Goal: Register for event/course

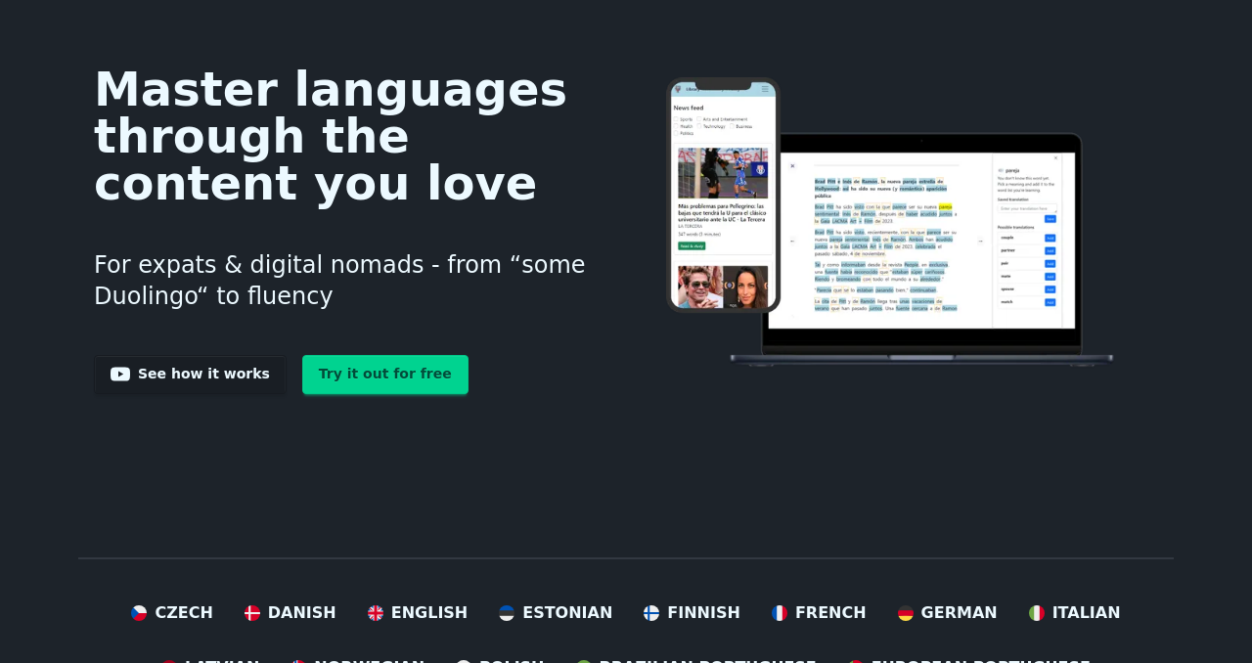
scroll to position [116, 0]
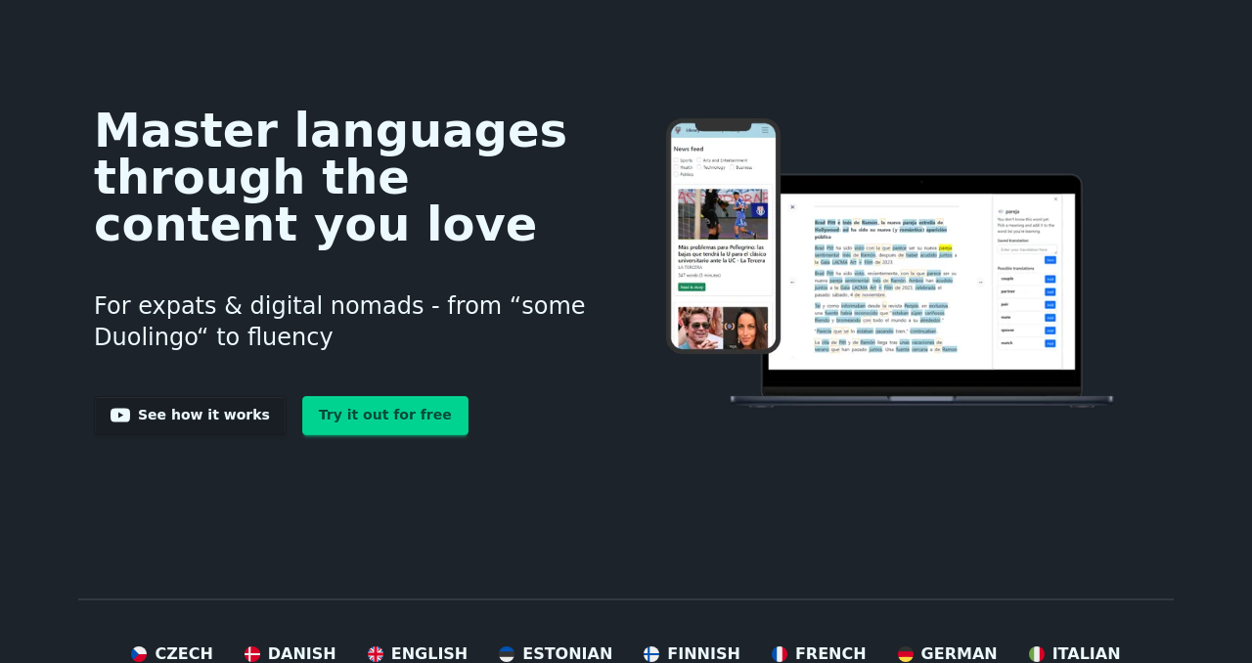
click at [164, 422] on link "See how it works" at bounding box center [190, 415] width 193 height 39
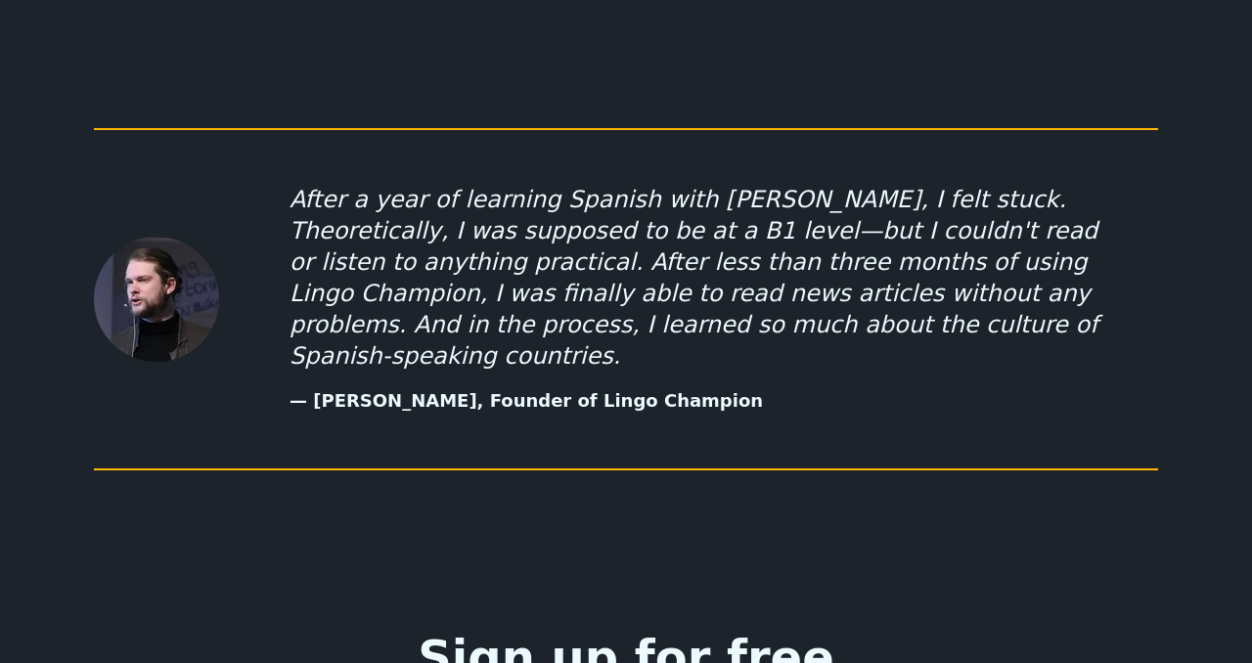
scroll to position [9993, 0]
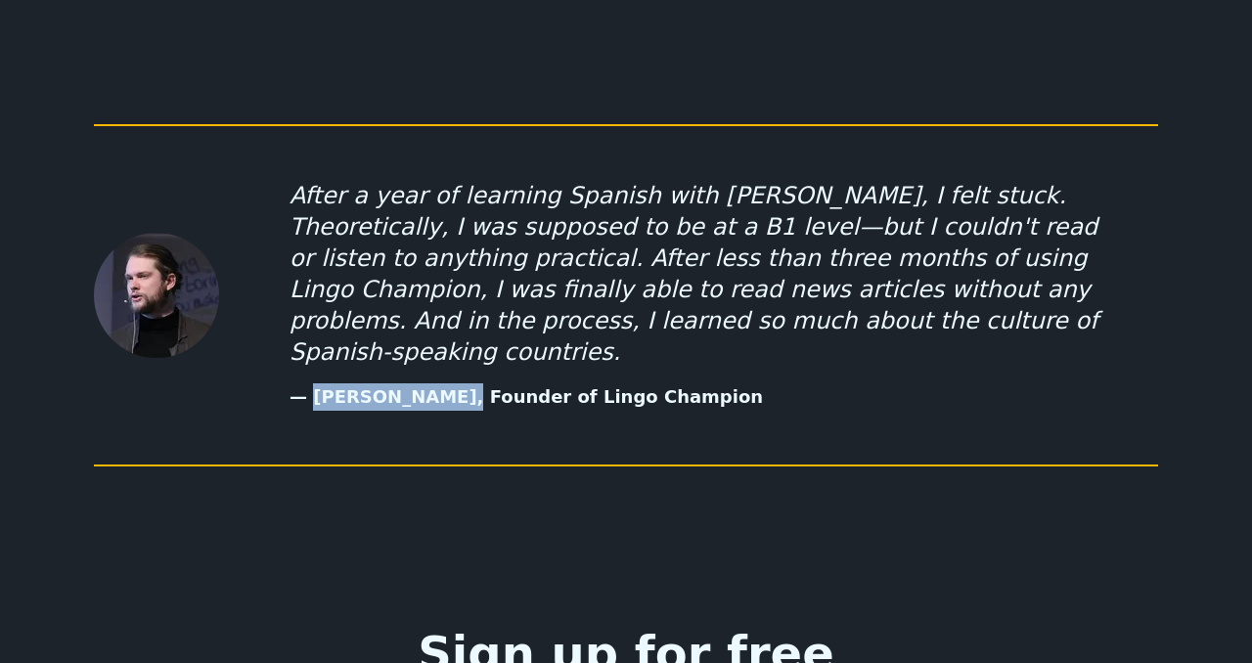
drag, startPoint x: 313, startPoint y: 241, endPoint x: 423, endPoint y: 234, distance: 110.7
click at [423, 383] on p "— Meelis Ojasild, Founder of Lingo Champion" at bounding box center [703, 396] width 829 height 27
copy p "Meelis Ojasild"
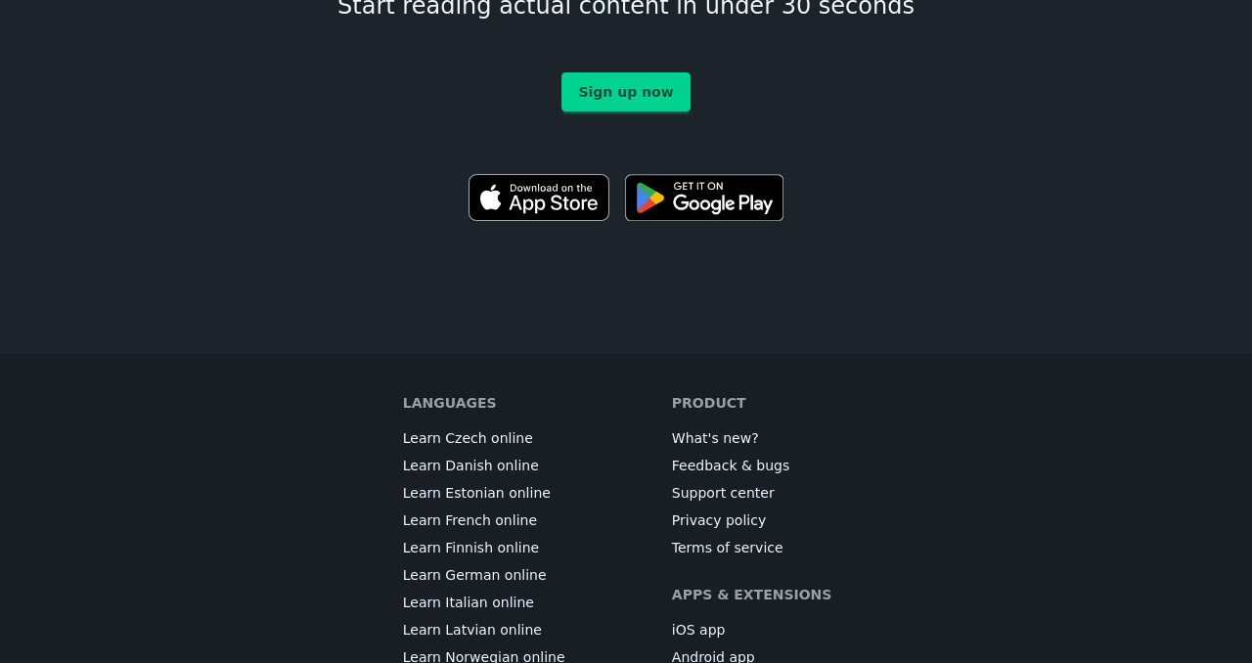
scroll to position [10731, 0]
click at [726, 427] on link "What's new?" at bounding box center [715, 437] width 87 height 20
click at [685, 482] on link "Support center" at bounding box center [723, 492] width 103 height 20
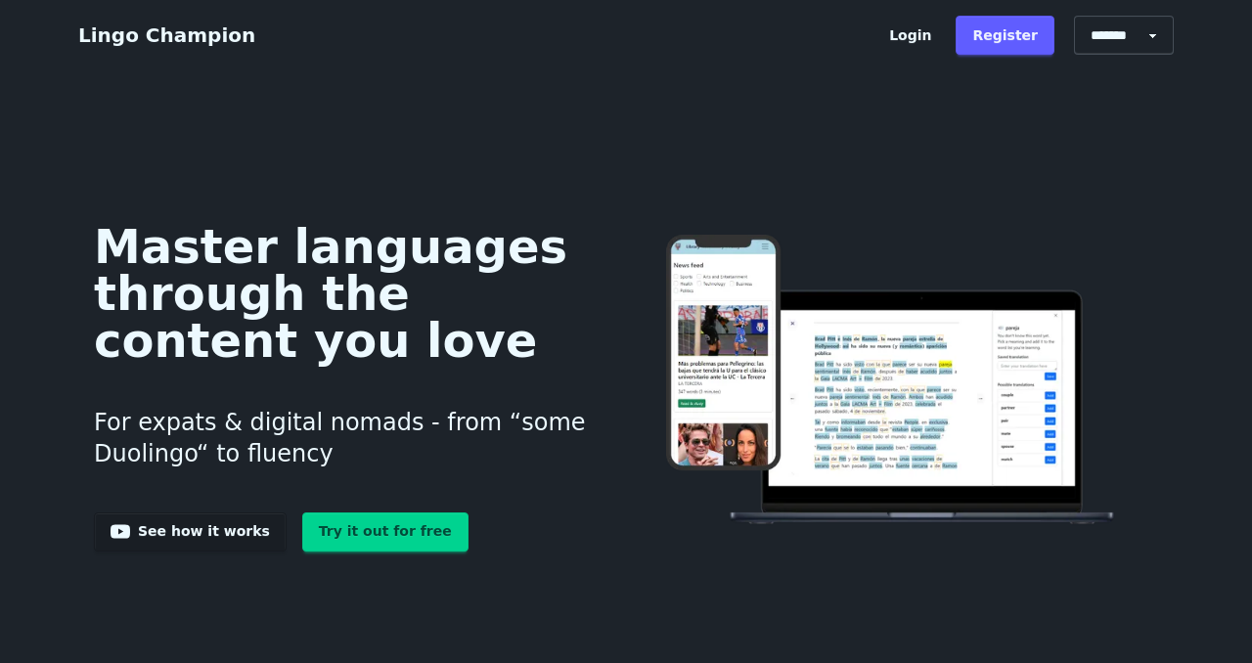
click at [338, 526] on link "Try it out for free" at bounding box center [385, 531] width 166 height 39
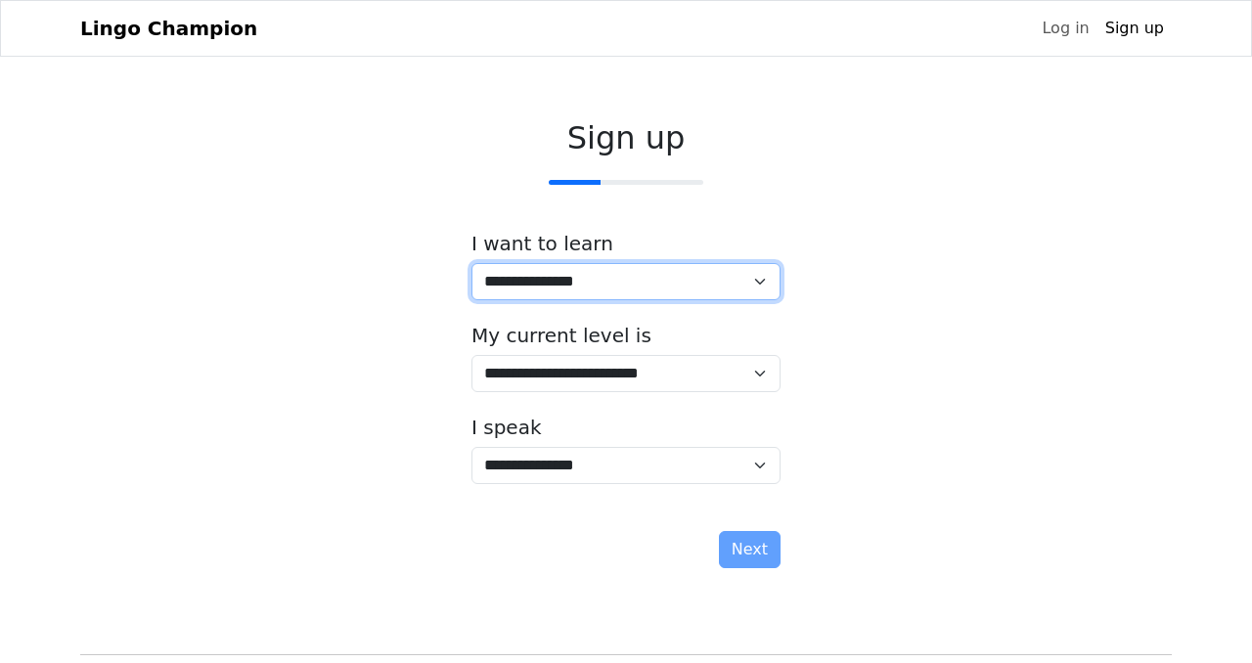
click at [565, 285] on select "**********" at bounding box center [625, 281] width 309 height 37
select select "**"
click at [471, 263] on select "**********" at bounding box center [625, 281] width 309 height 37
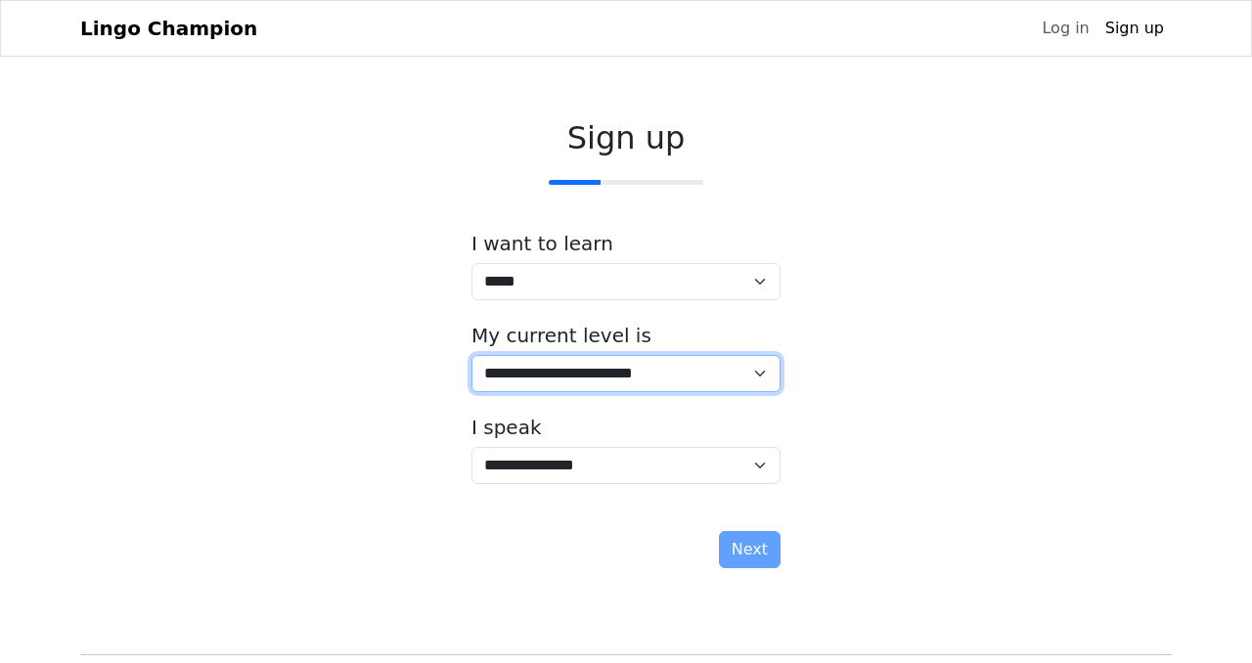
click at [575, 377] on select "**********" at bounding box center [625, 373] width 309 height 37
select select "*"
click at [471, 355] on select "**********" at bounding box center [625, 373] width 309 height 37
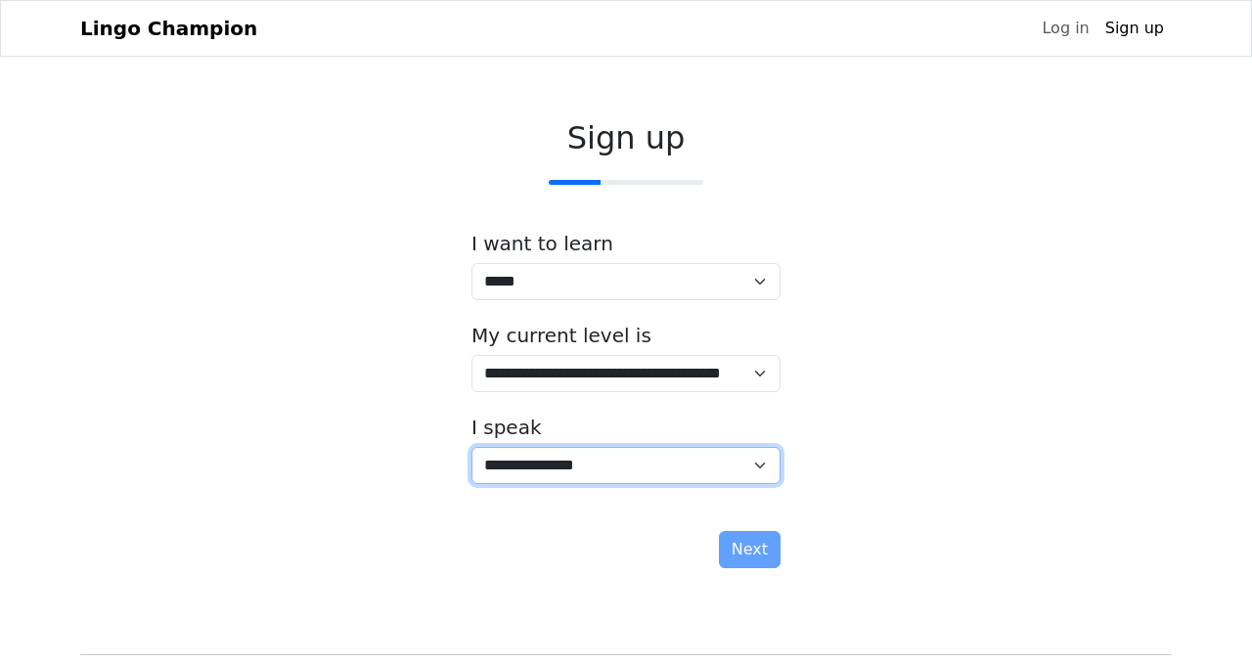
click at [588, 461] on select "**********" at bounding box center [625, 465] width 309 height 37
select select "**"
click at [471, 447] on select "**********" at bounding box center [625, 465] width 309 height 37
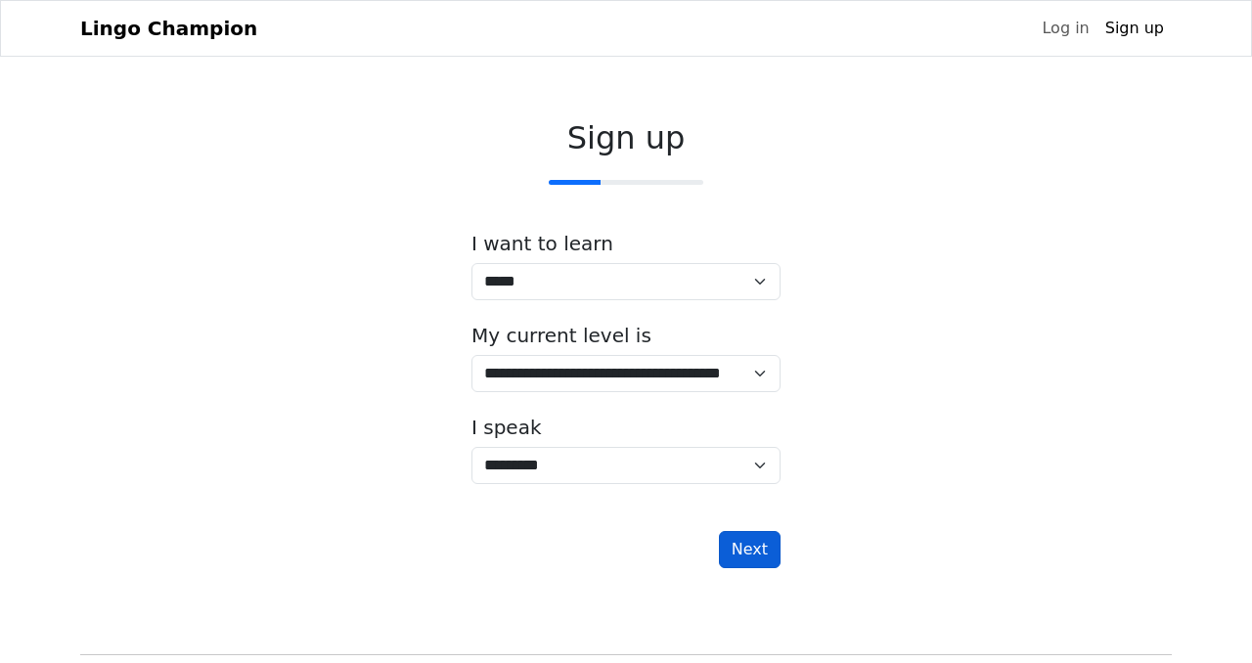
click at [761, 550] on button "Next" at bounding box center [750, 549] width 62 height 37
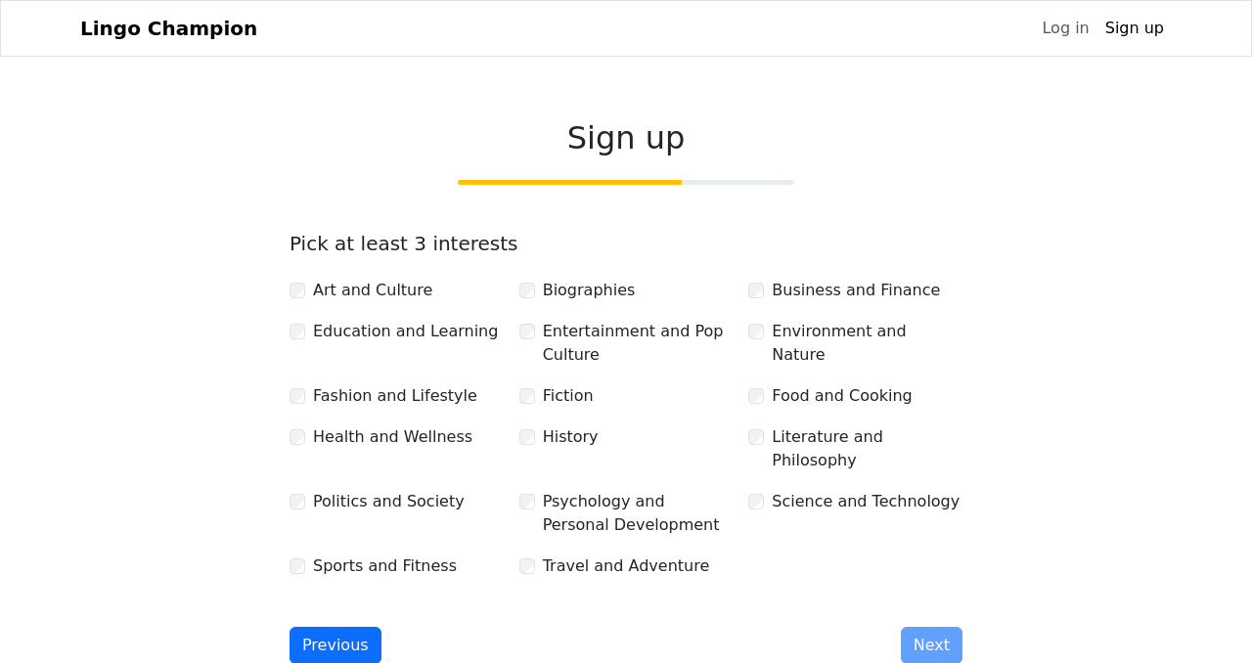
click at [306, 292] on div "Art and Culture" at bounding box center [396, 290] width 214 height 23
click at [298, 405] on div "Fashion and Lifestyle" at bounding box center [396, 395] width 214 height 23
click at [528, 446] on div "History" at bounding box center [626, 436] width 214 height 23
click at [757, 298] on div "Business and Finance" at bounding box center [855, 290] width 214 height 23
click at [766, 440] on div "Literature and Philosophy" at bounding box center [855, 448] width 214 height 47
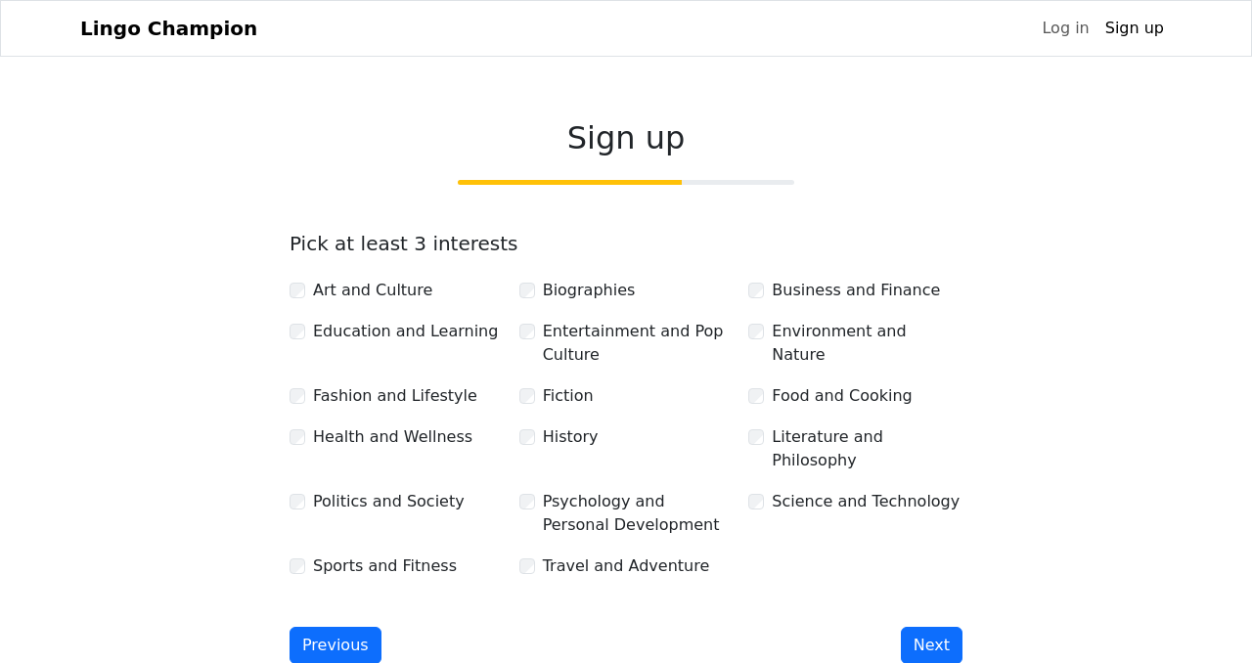
click at [761, 449] on div "Literature and Philosophy" at bounding box center [855, 448] width 214 height 47
click at [922, 627] on button "Next" at bounding box center [932, 645] width 62 height 37
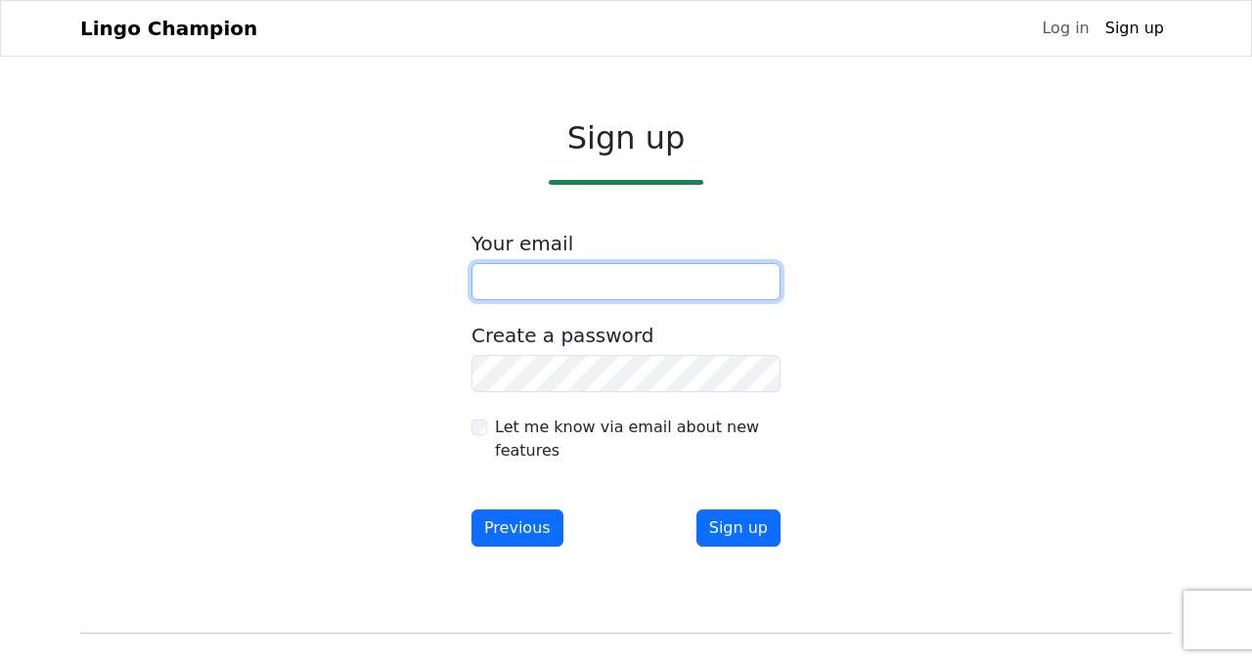
click at [552, 289] on input "email" at bounding box center [625, 281] width 309 height 37
type input "**********"
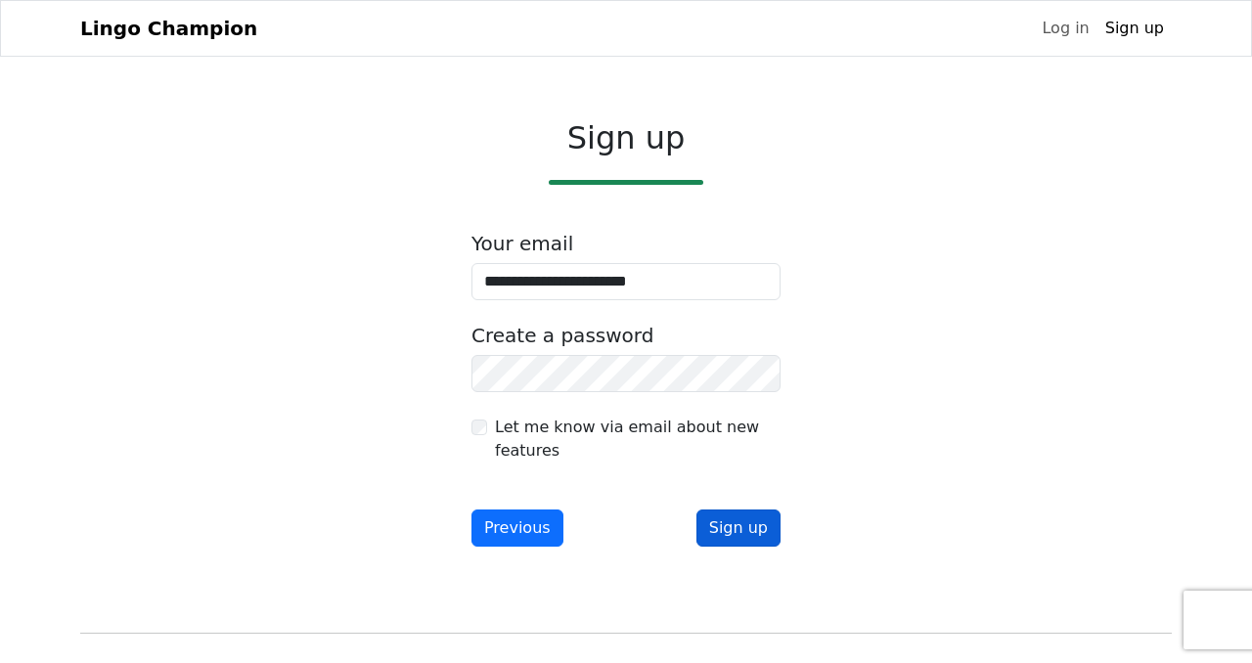
click at [730, 531] on button "Sign up" at bounding box center [738, 528] width 84 height 37
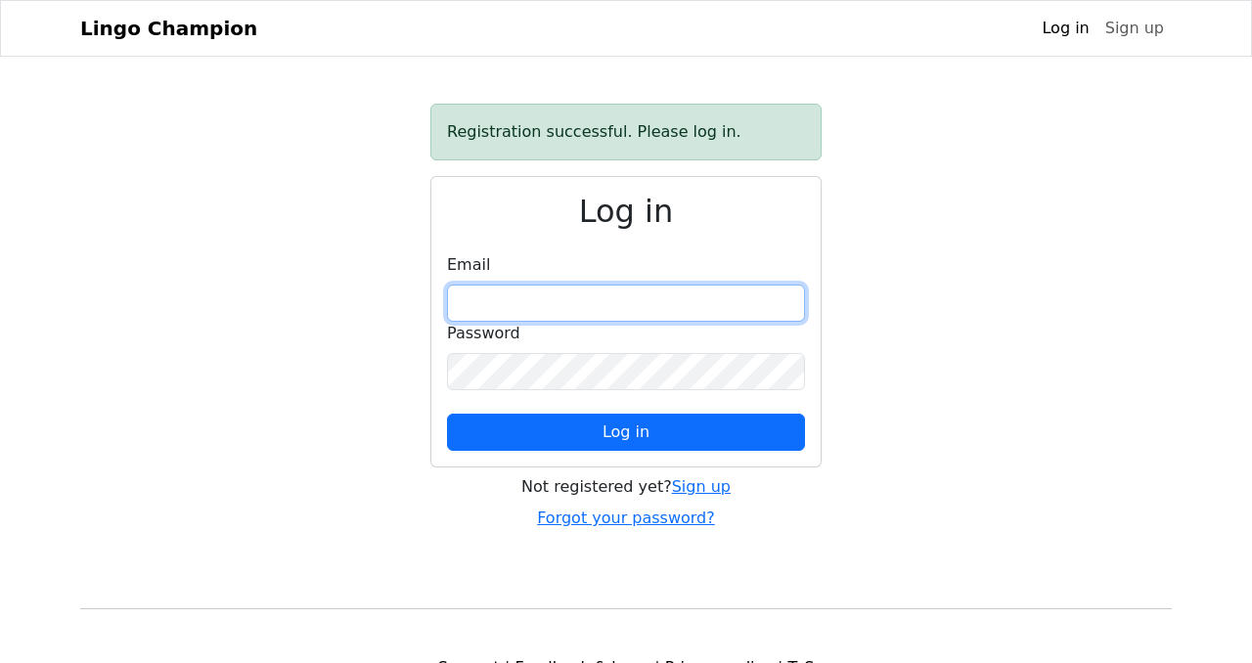
click at [649, 293] on input "email" at bounding box center [626, 303] width 358 height 37
type input "**********"
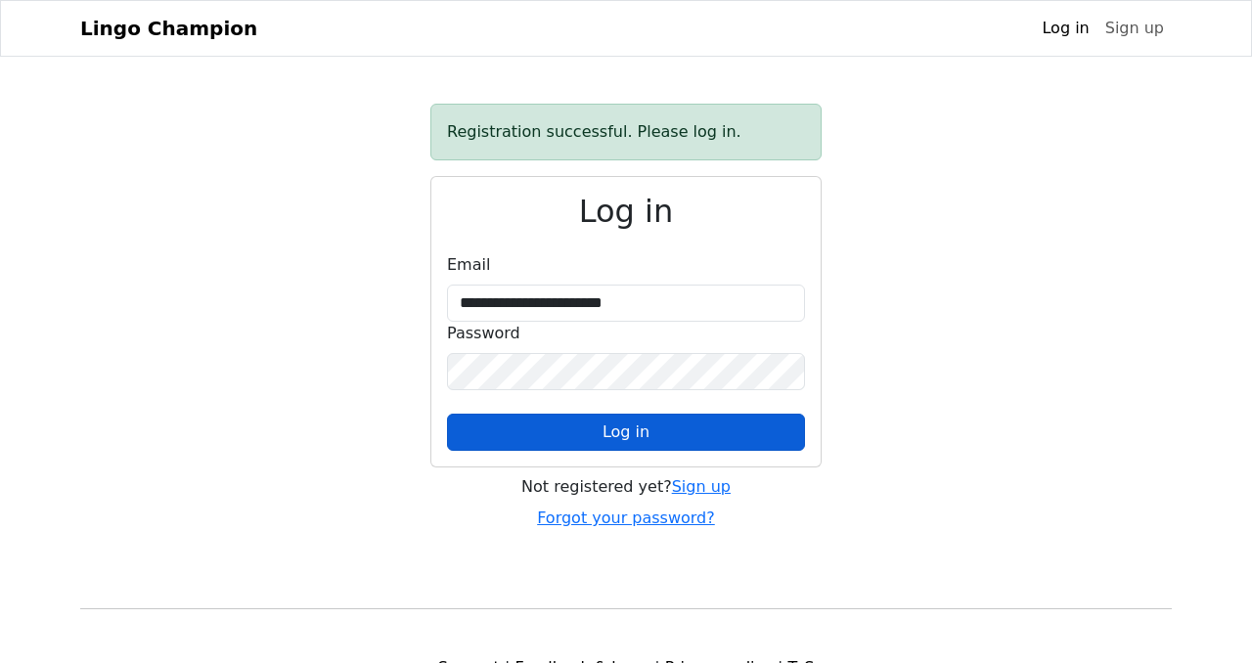
click at [648, 436] on button "Log in" at bounding box center [626, 432] width 358 height 37
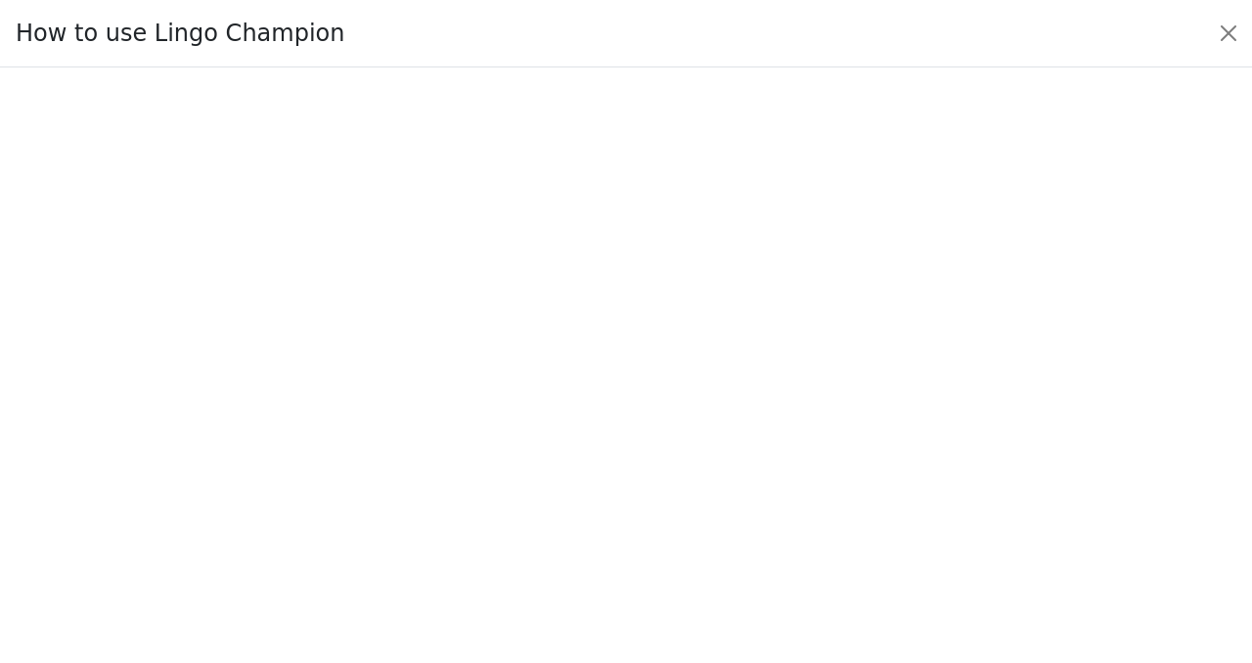
scroll to position [122, 0]
click at [1030, 45] on div "How to use Lingo Champion" at bounding box center [626, 33] width 1252 height 67
click at [1231, 38] on button "Close" at bounding box center [1228, 33] width 31 height 31
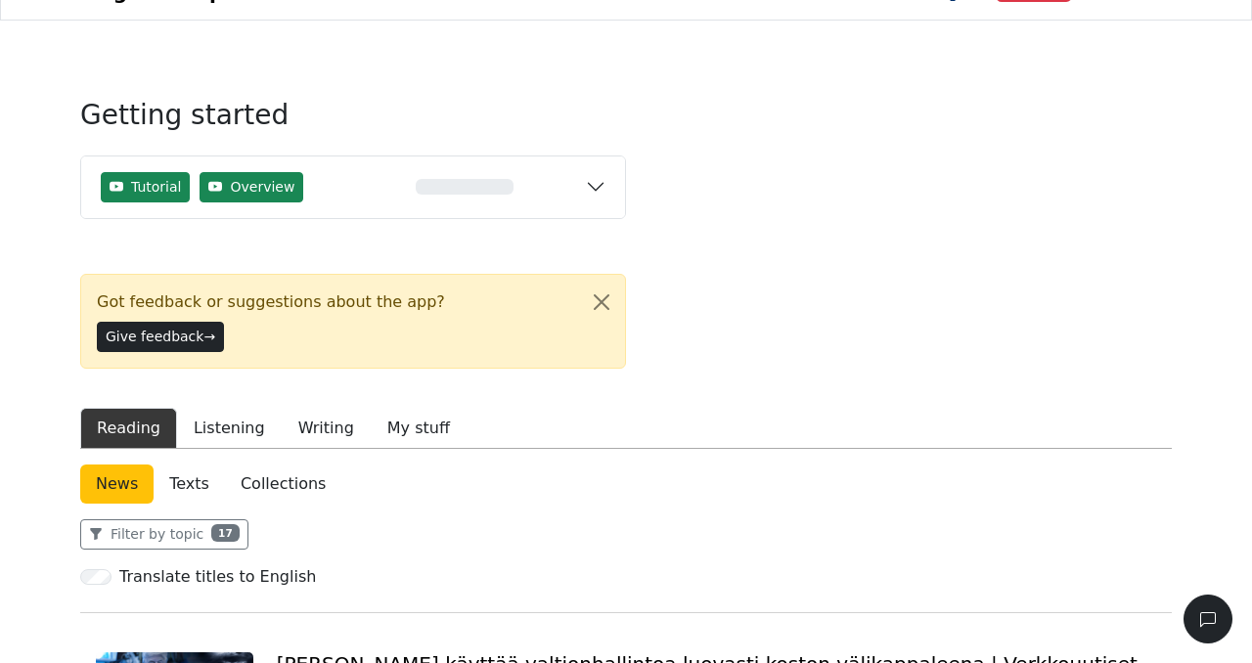
scroll to position [0, 0]
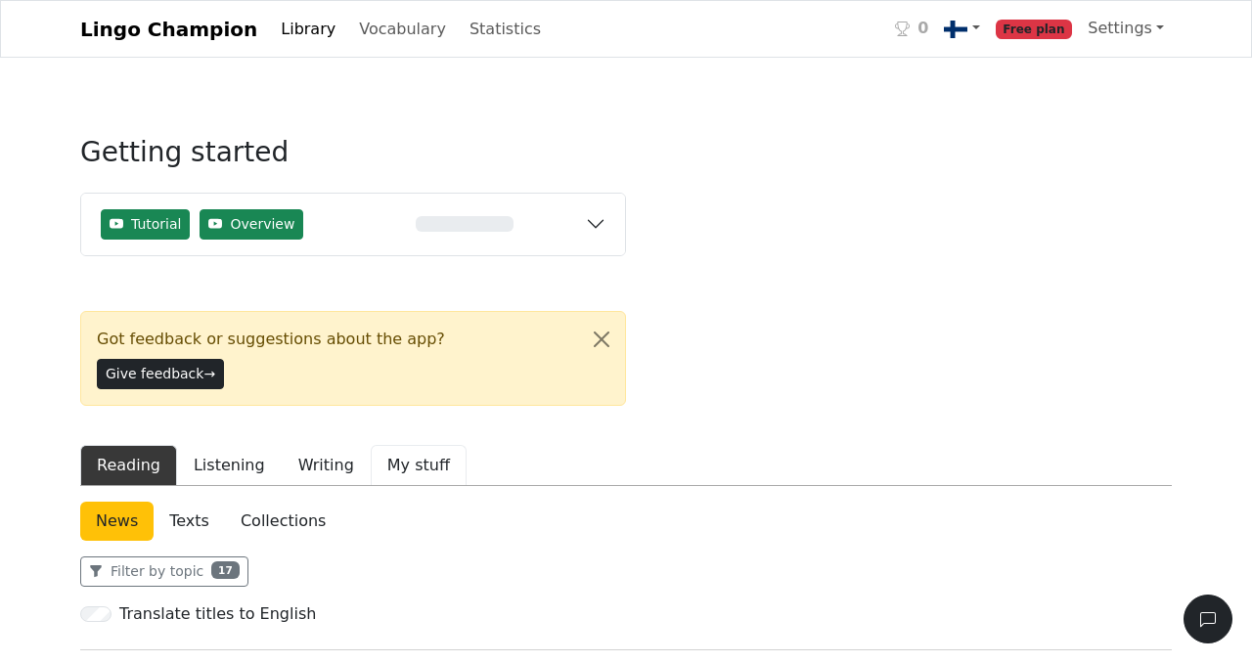
click at [404, 445] on button "My stuff" at bounding box center [419, 465] width 96 height 41
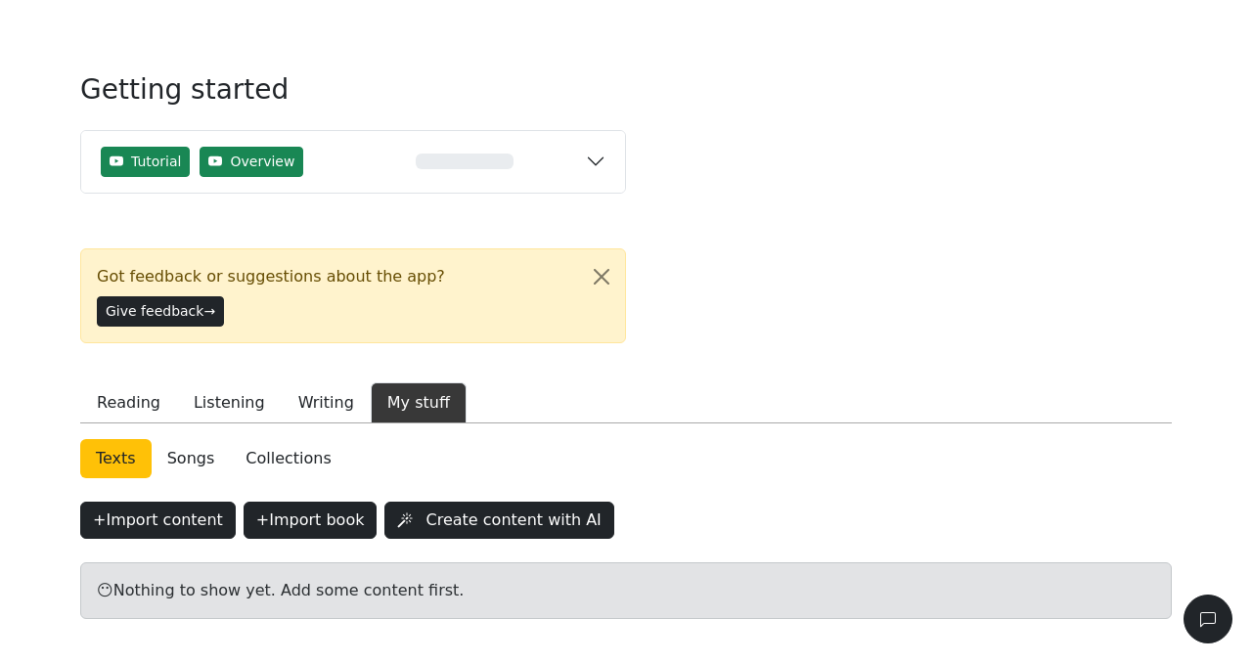
scroll to position [121, 0]
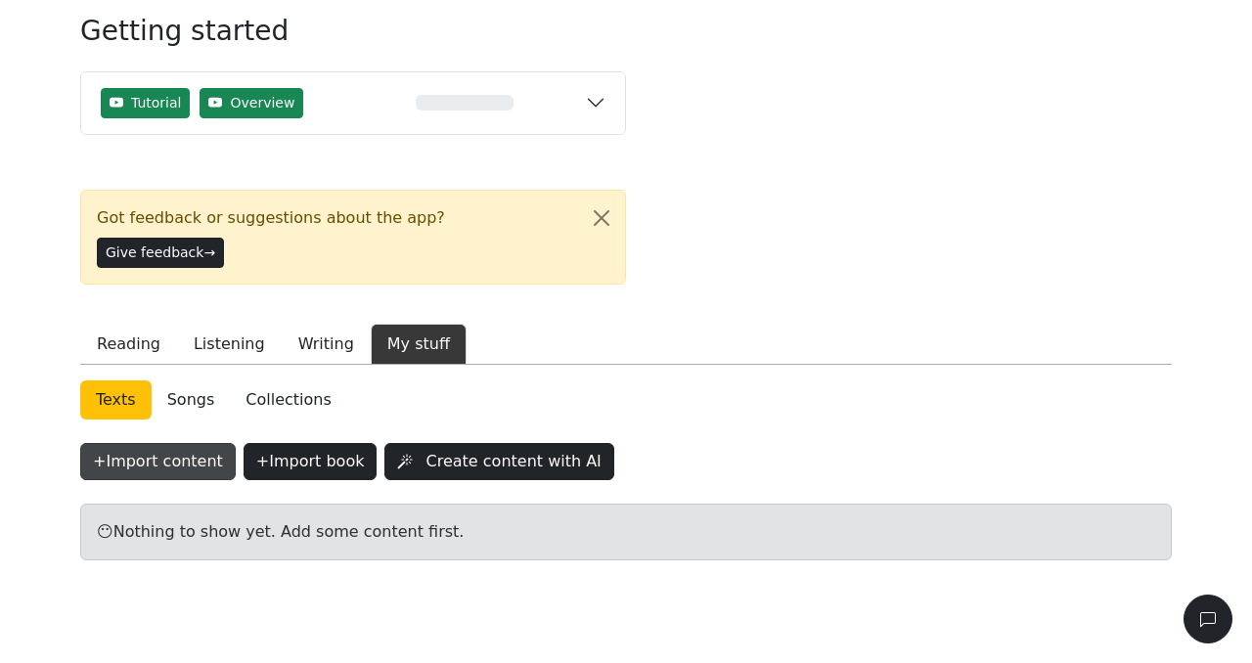
click at [186, 443] on button "+ Import content" at bounding box center [158, 461] width 156 height 37
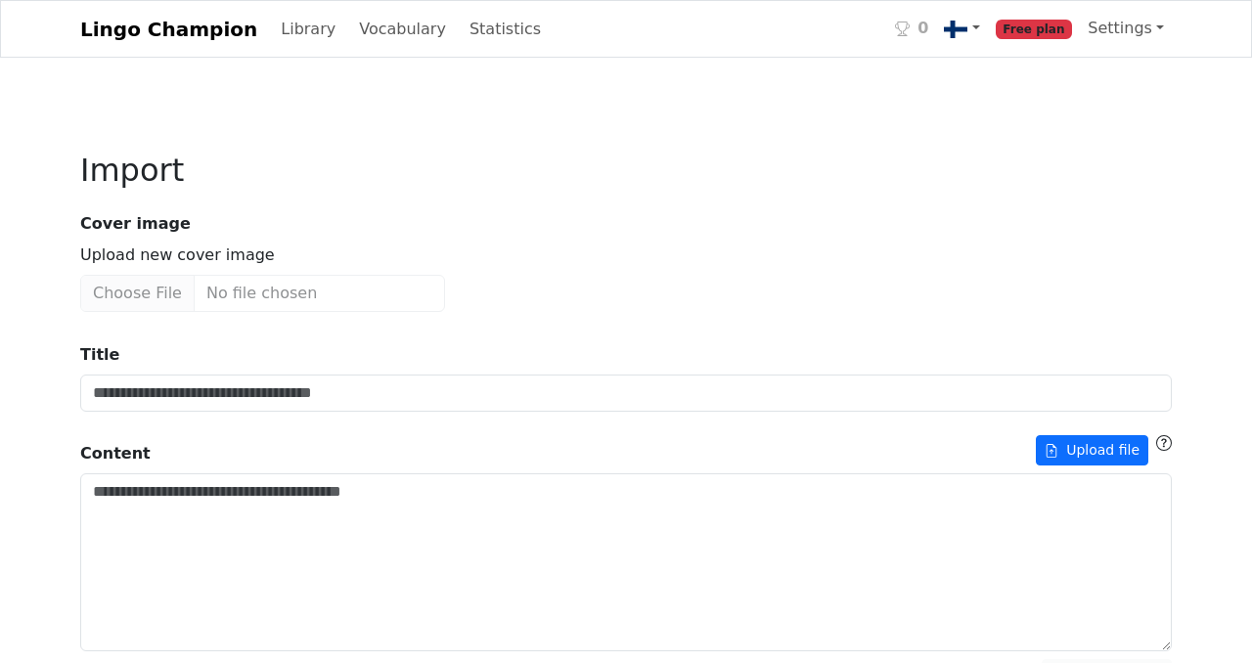
click at [1057, 27] on span "Free plan" at bounding box center [1034, 30] width 77 height 20
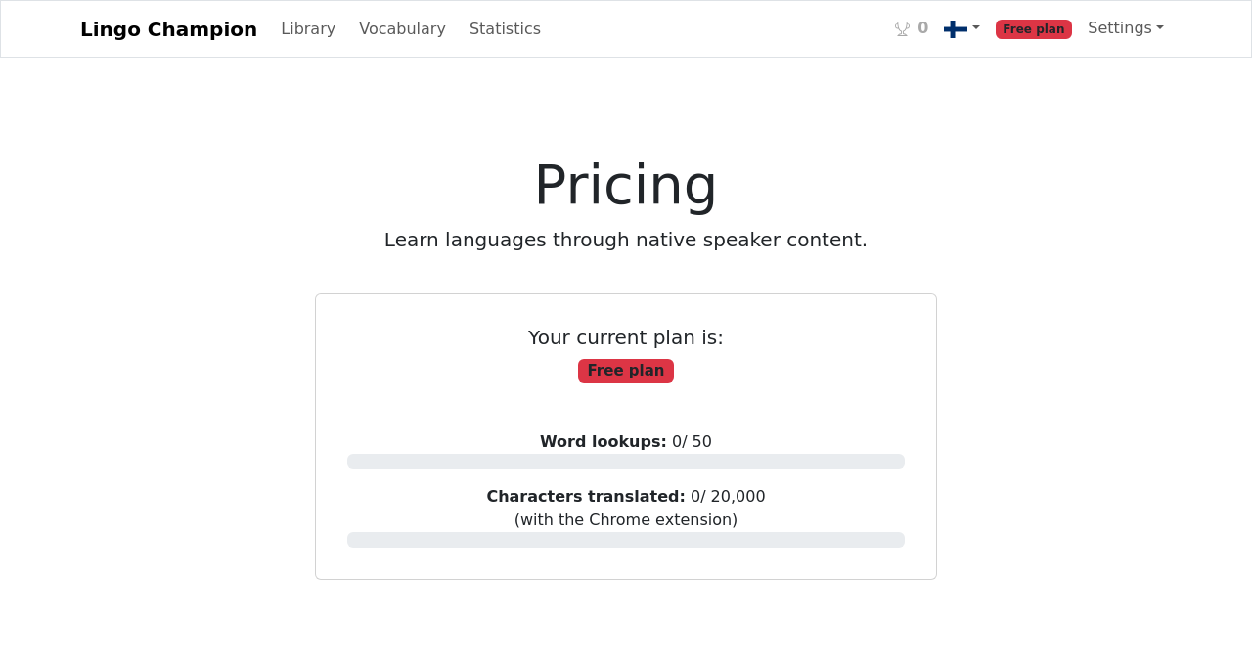
click at [627, 374] on span "Free plan" at bounding box center [626, 371] width 96 height 25
click at [273, 26] on link "Library" at bounding box center [308, 29] width 70 height 39
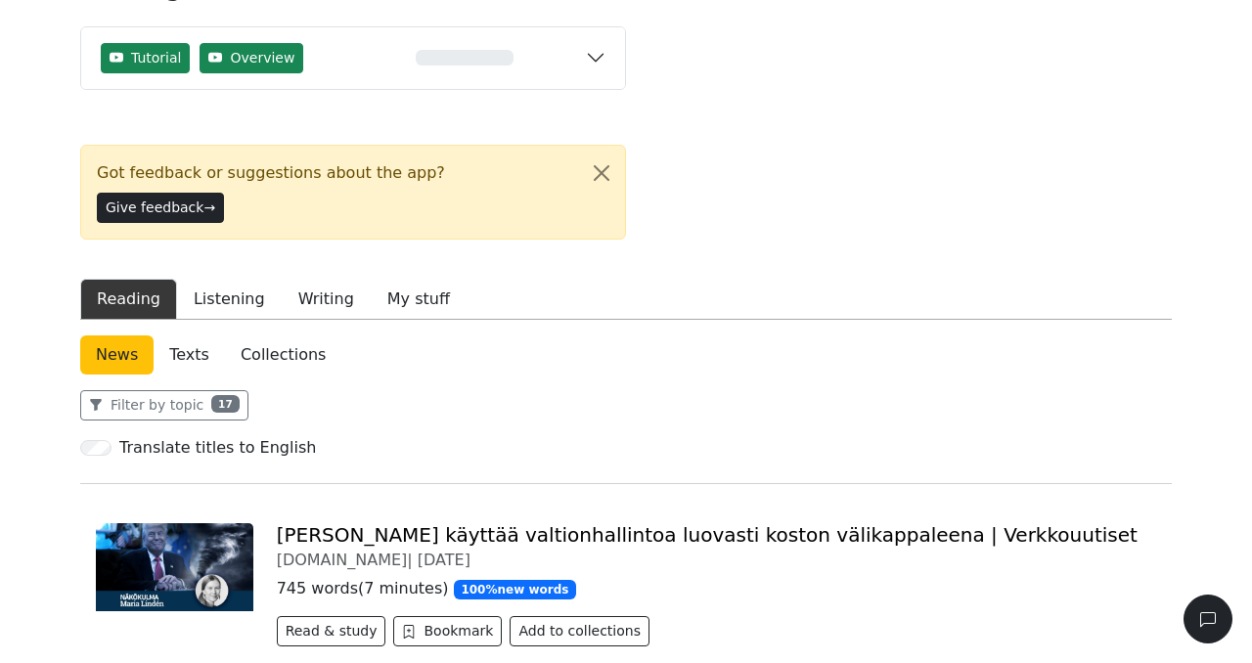
scroll to position [174, 0]
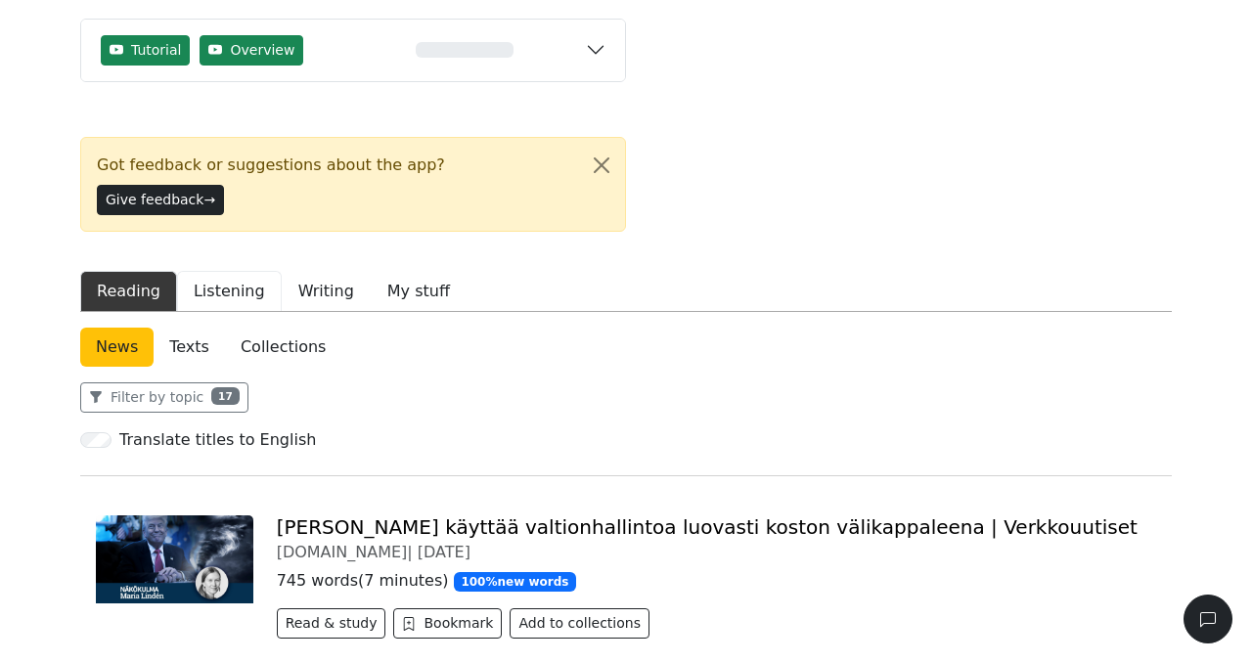
click at [220, 271] on button "Listening" at bounding box center [229, 291] width 105 height 41
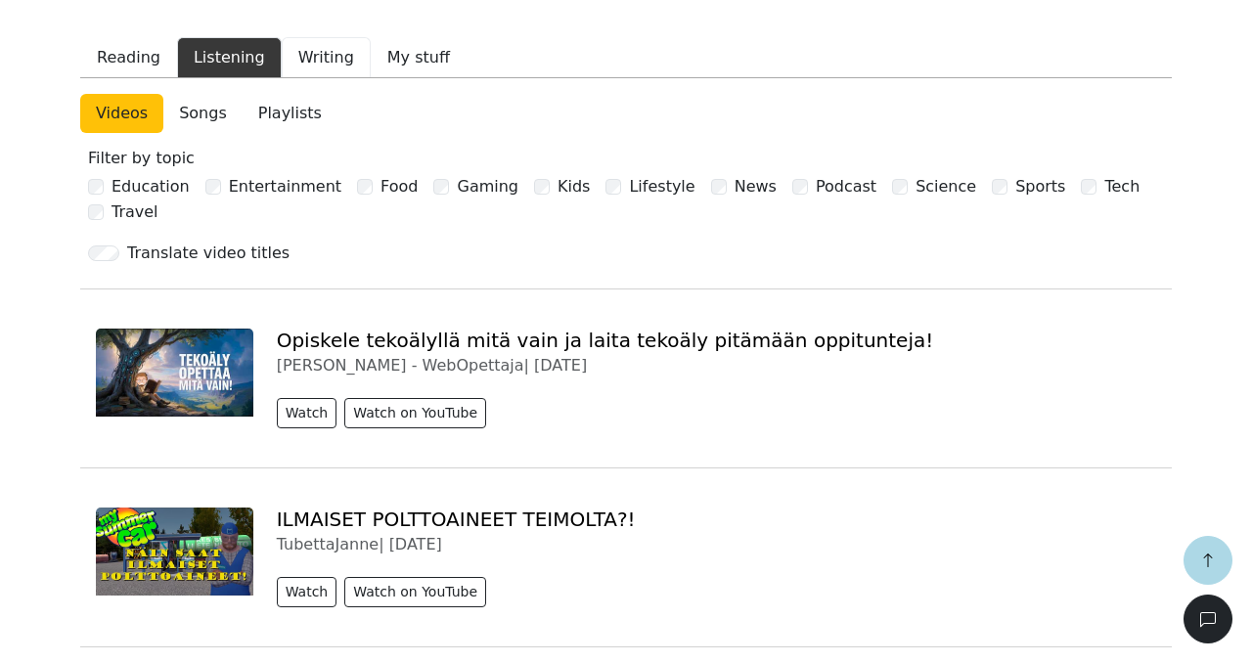
scroll to position [409, 0]
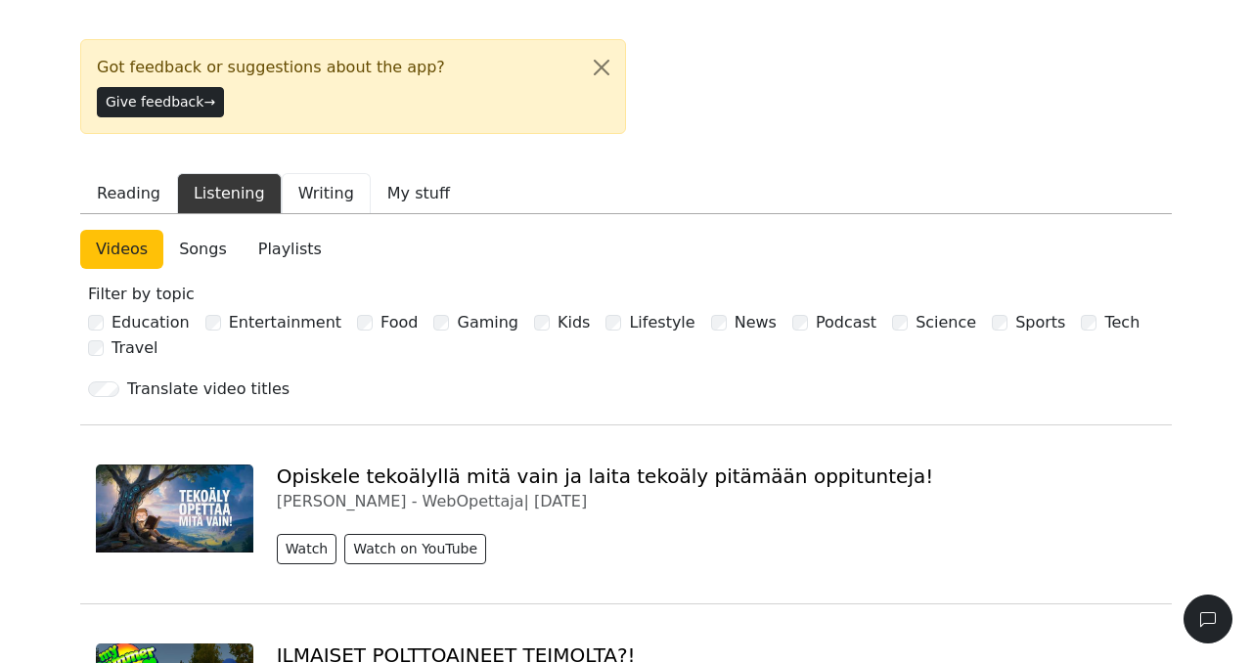
click at [307, 173] on button "Writing" at bounding box center [326, 193] width 89 height 41
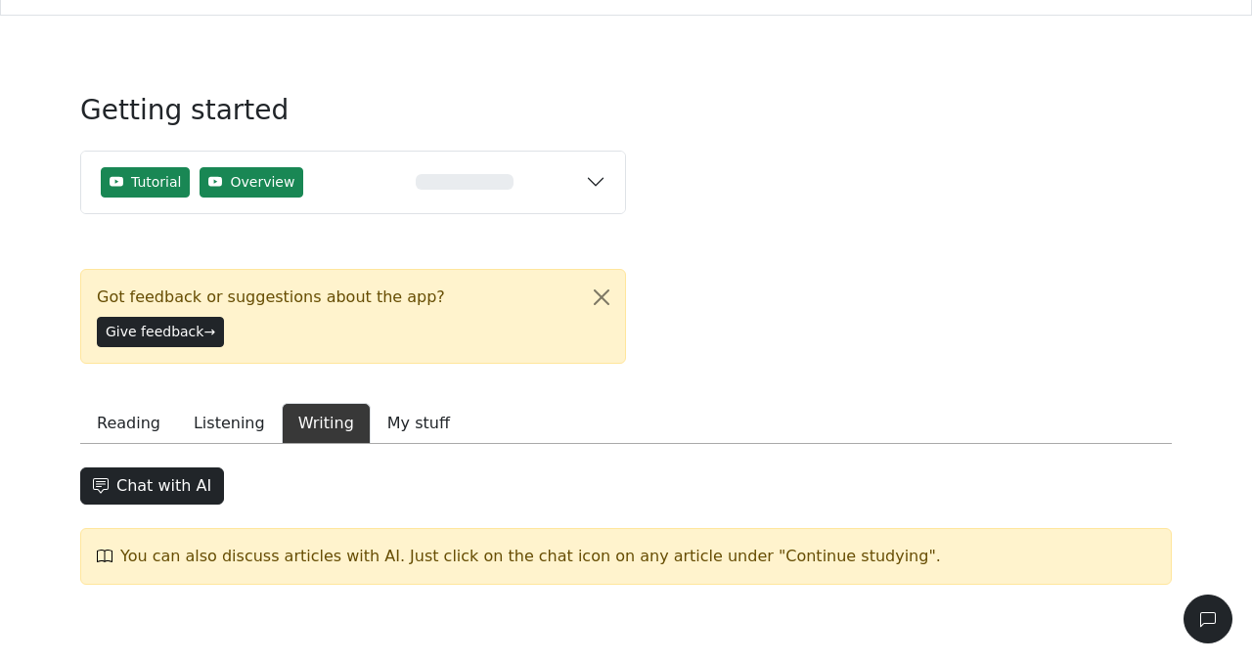
scroll to position [12, 0]
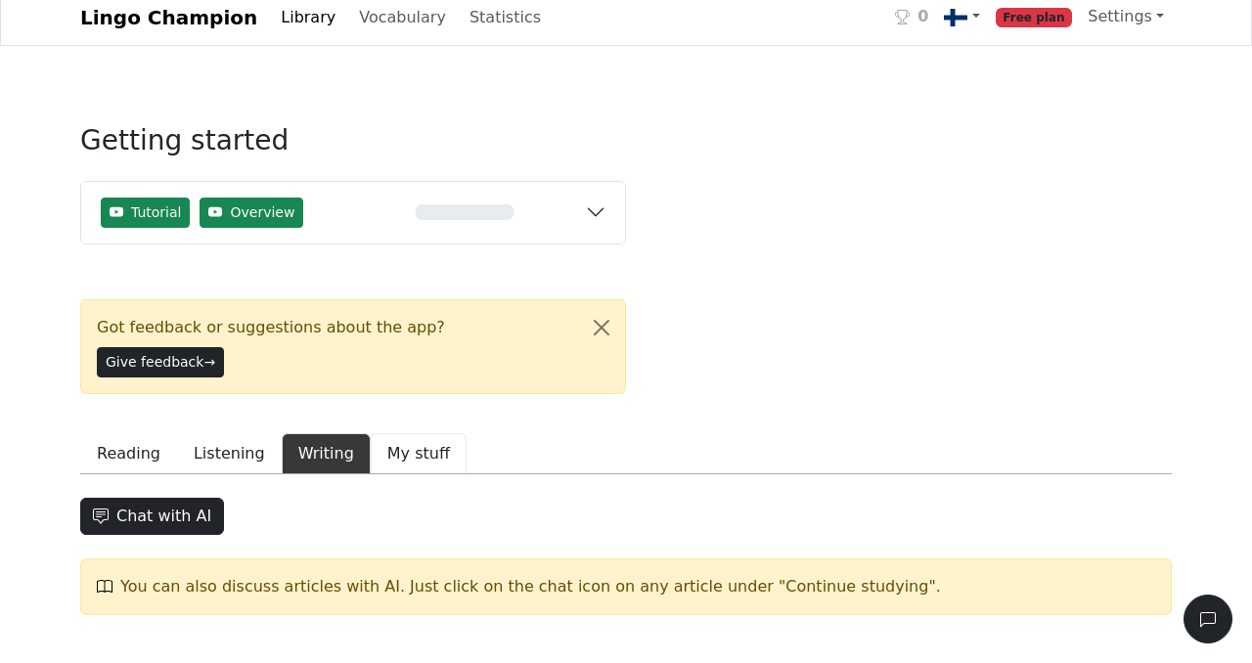
click at [386, 433] on button "My stuff" at bounding box center [419, 453] width 96 height 41
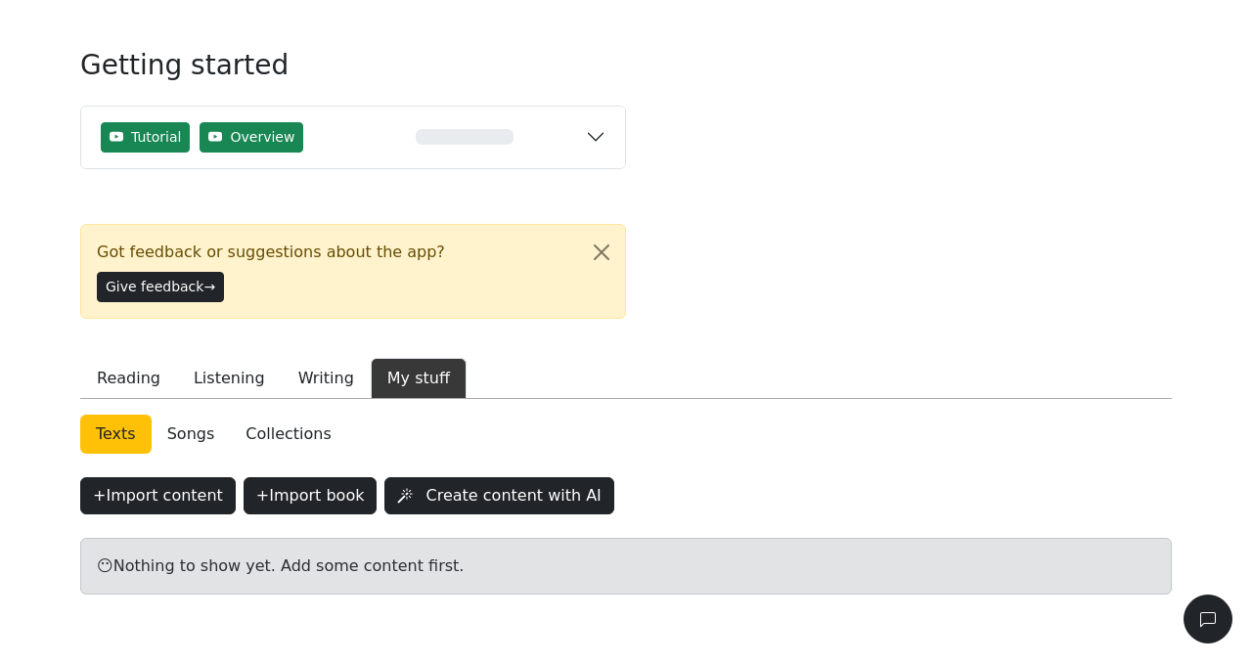
scroll to position [121, 0]
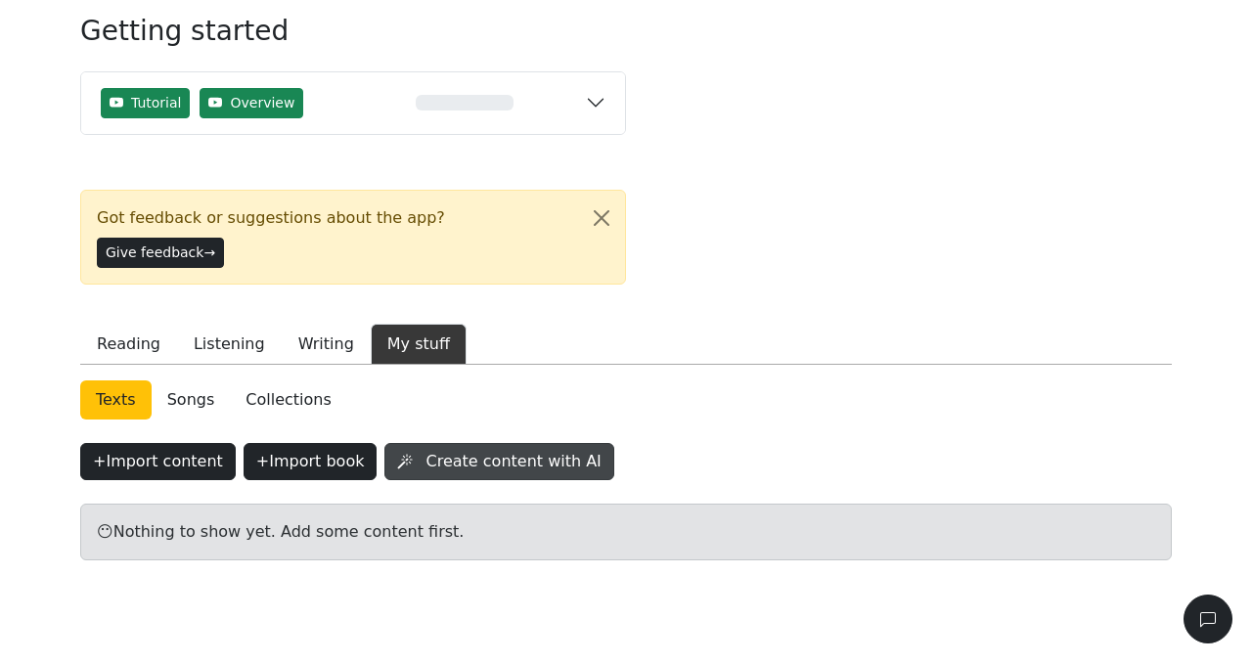
click at [465, 443] on button "Create content with AI" at bounding box center [498, 461] width 229 height 37
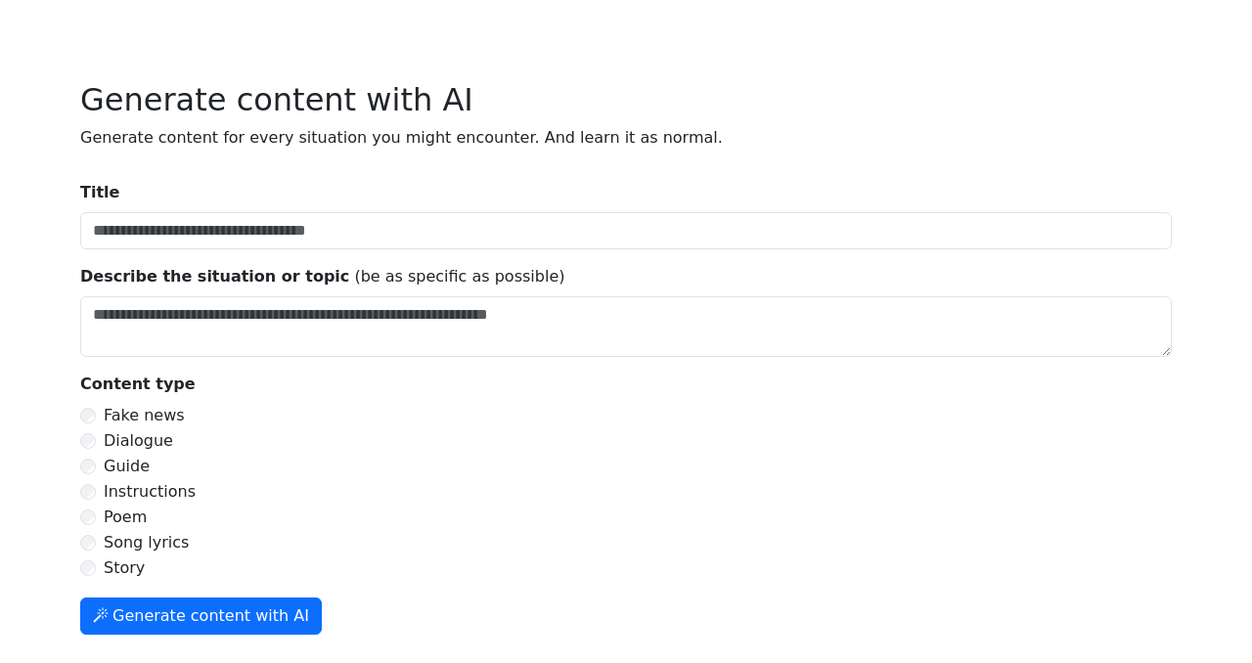
scroll to position [74, 0]
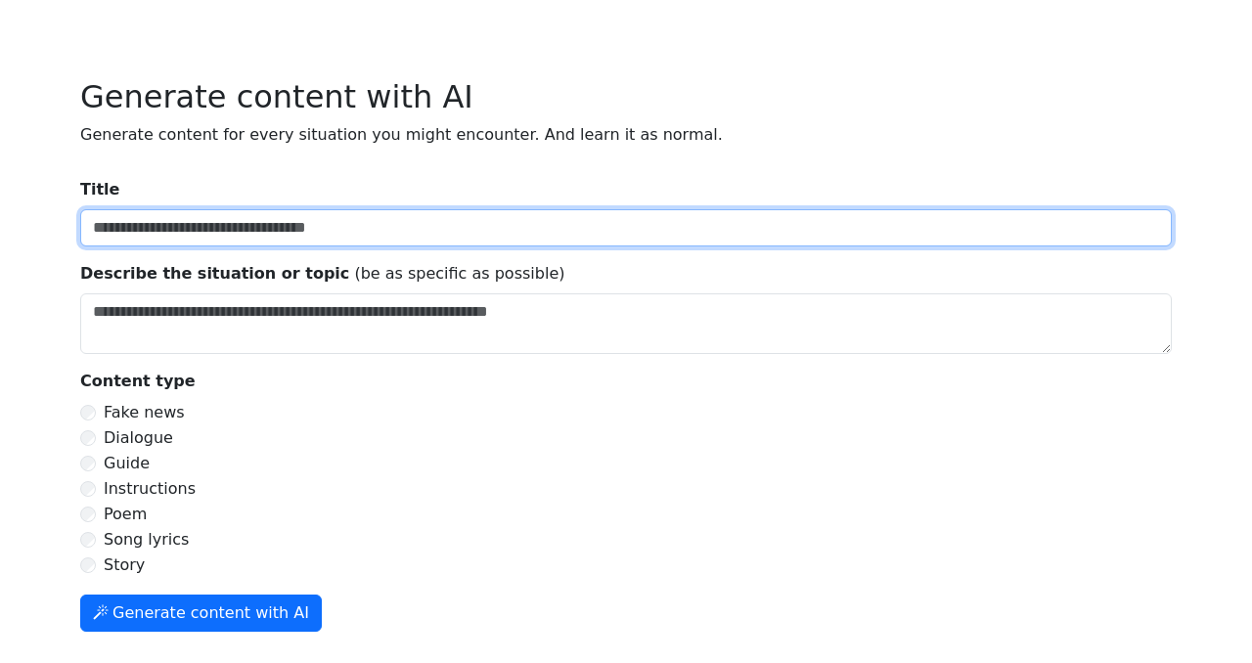
click at [204, 227] on input "Title" at bounding box center [625, 227] width 1091 height 37
